Goal: Task Accomplishment & Management: Use online tool/utility

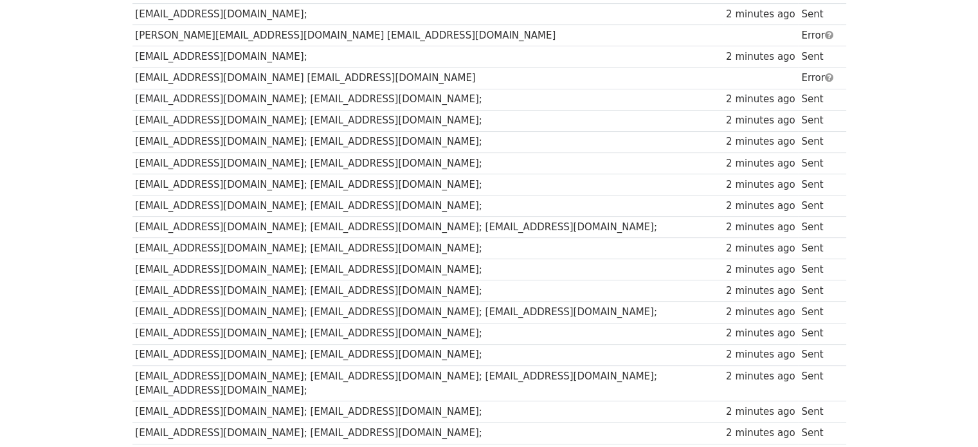
scroll to position [231, 0]
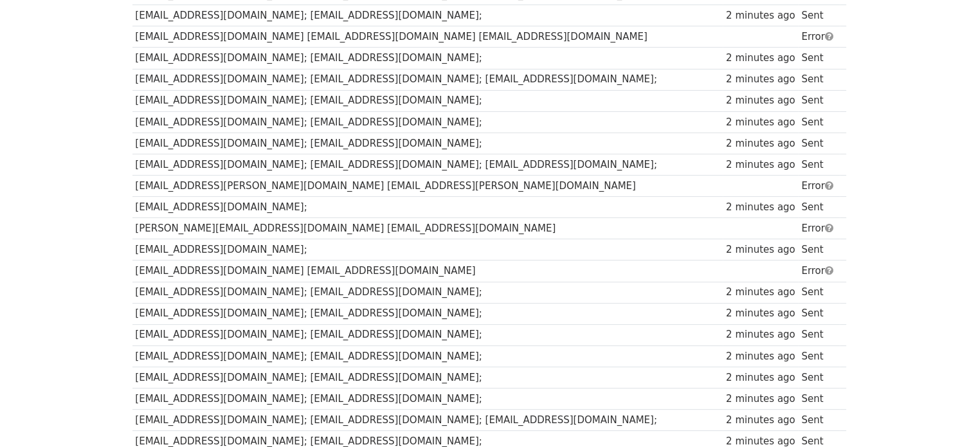
click at [252, 265] on td "[EMAIL_ADDRESS][DOMAIN_NAME] [EMAIL_ADDRESS][DOMAIN_NAME]" at bounding box center [427, 270] width 591 height 21
click at [229, 226] on td "james@plugchain.info marketing@plugchain.info" at bounding box center [427, 228] width 591 height 21
click at [246, 178] on td "contact@moss.earth marketing@moss.earth" at bounding box center [427, 185] width 591 height 21
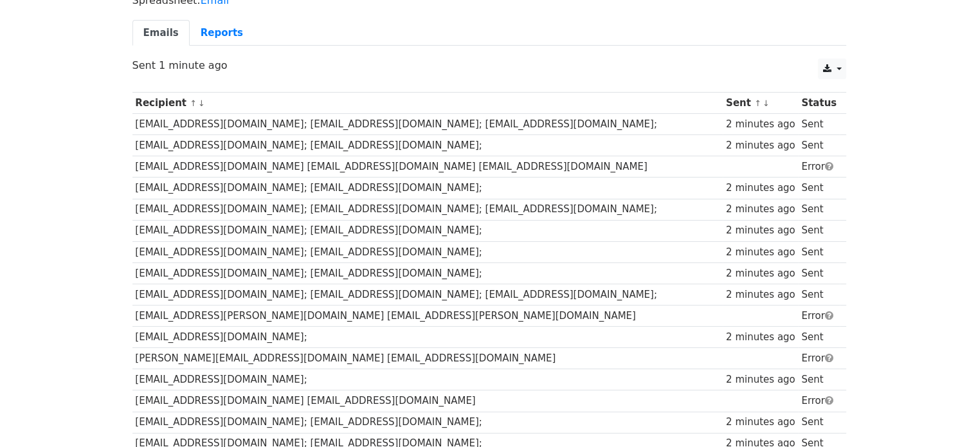
scroll to position [102, 0]
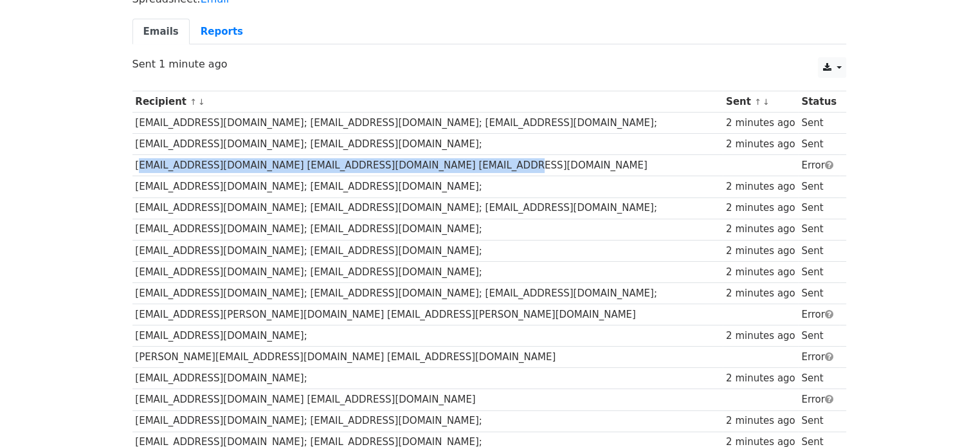
drag, startPoint x: 415, startPoint y: 163, endPoint x: 136, endPoint y: 161, distance: 279.0
click at [136, 161] on td "info@bizverse.world marketing@bizverse.world business@bizverse.world" at bounding box center [427, 165] width 591 height 21
copy td "info@bizverse.world marketing@bizverse.world business@bizverse.world"
